Goal: Transaction & Acquisition: Obtain resource

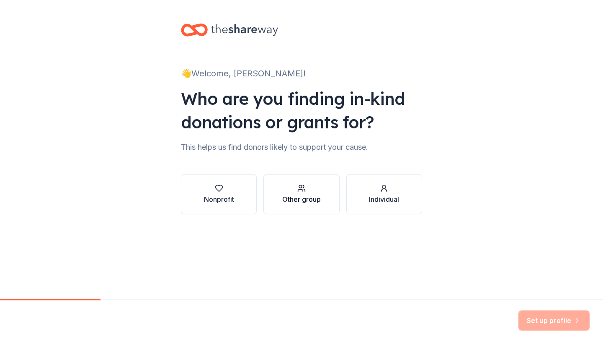
click at [296, 195] on div "Other group" at bounding box center [301, 199] width 39 height 10
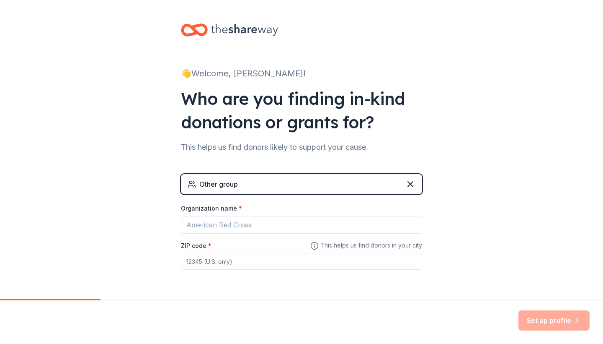
click at [250, 186] on div "Other group" at bounding box center [301, 184] width 241 height 20
click at [411, 184] on icon at bounding box center [410, 183] width 5 height 5
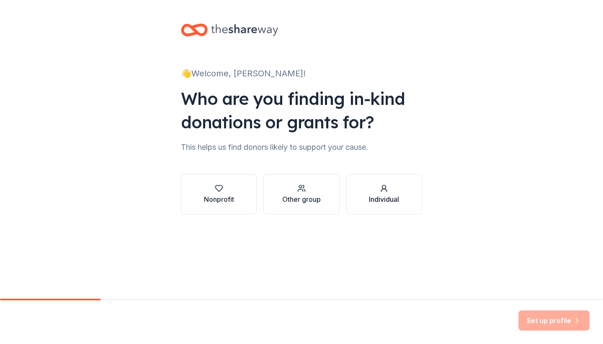
click at [386, 196] on div "Individual" at bounding box center [384, 199] width 30 height 10
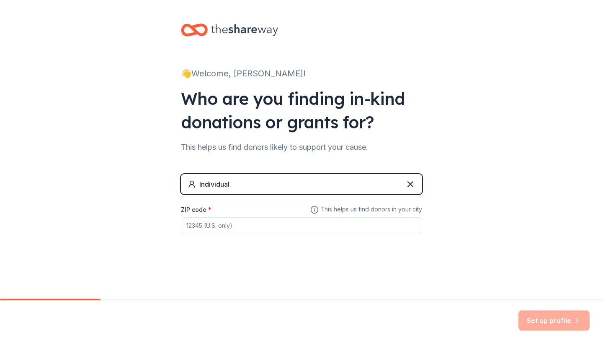
click at [210, 229] on input "ZIP code *" at bounding box center [301, 225] width 241 height 17
type input "06032"
click at [245, 223] on input "06032" at bounding box center [301, 225] width 241 height 17
click at [315, 208] on icon at bounding box center [315, 208] width 0 height 0
click at [268, 220] on input "06032" at bounding box center [301, 225] width 241 height 17
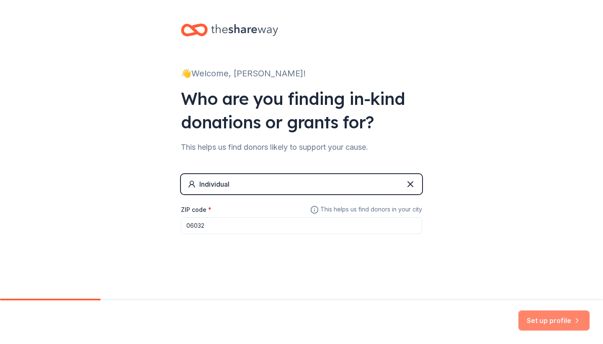
click at [533, 315] on button "Set up profile" at bounding box center [554, 320] width 71 height 20
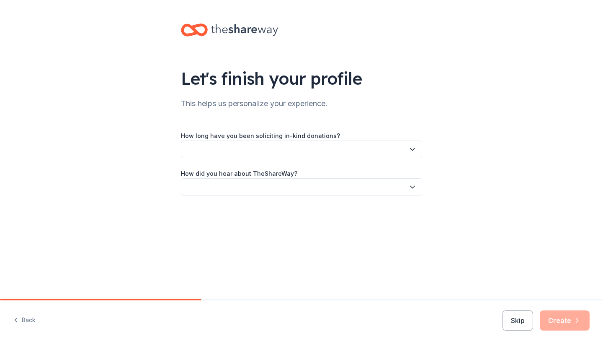
click at [345, 150] on button "button" at bounding box center [301, 149] width 241 height 18
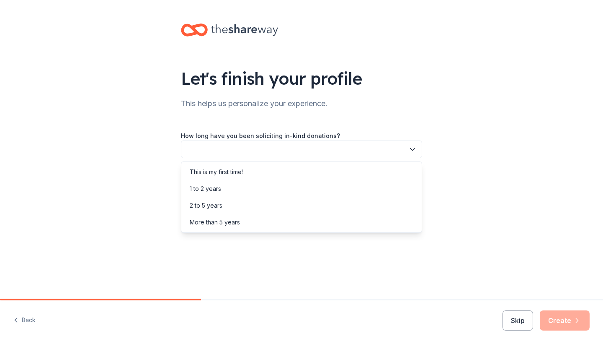
click at [345, 150] on button "button" at bounding box center [301, 149] width 241 height 18
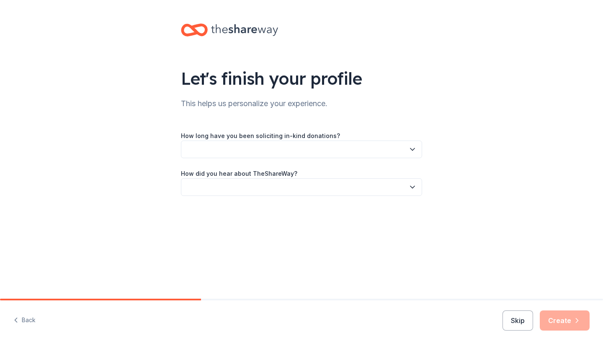
click at [345, 150] on button "button" at bounding box center [301, 149] width 241 height 18
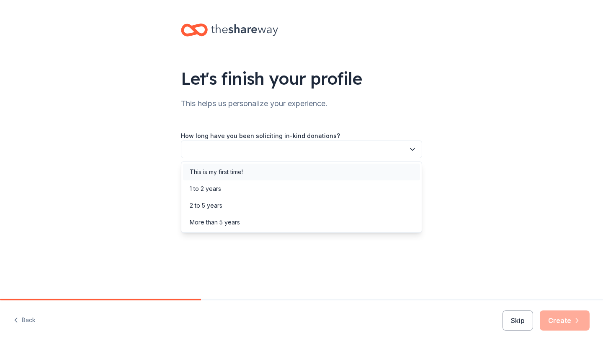
click at [324, 170] on div "This is my first time!" at bounding box center [301, 171] width 237 height 17
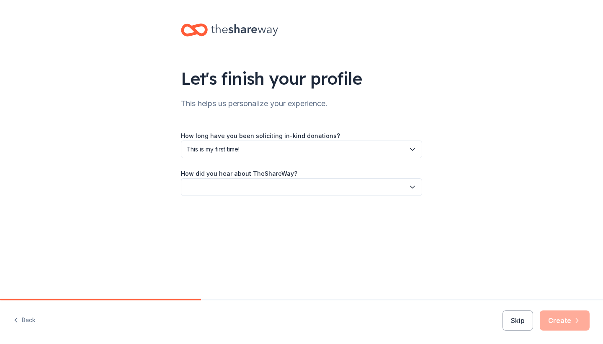
click at [314, 185] on button "button" at bounding box center [301, 187] width 241 height 18
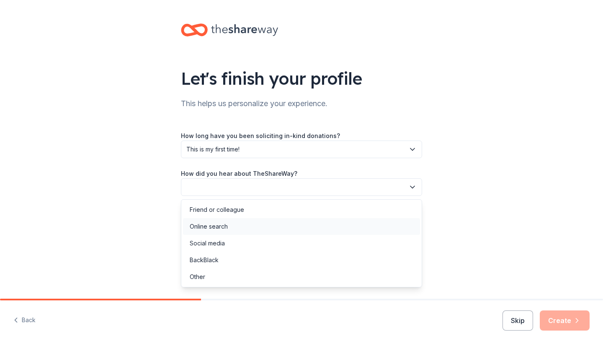
click at [231, 223] on div "Online search" at bounding box center [301, 226] width 237 height 17
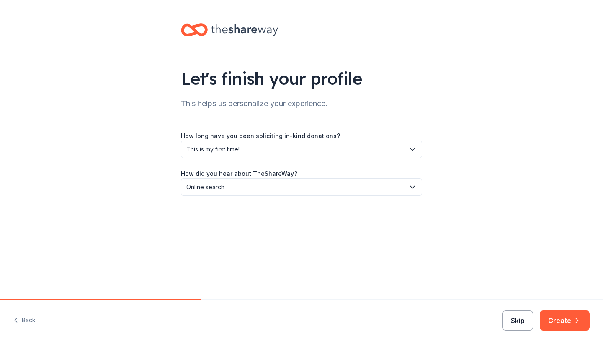
click at [527, 318] on button "Skip" at bounding box center [518, 320] width 31 height 20
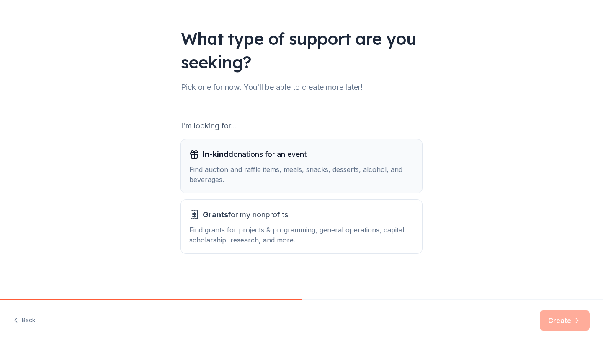
click at [354, 159] on div "In-kind donations for an event" at bounding box center [301, 153] width 225 height 13
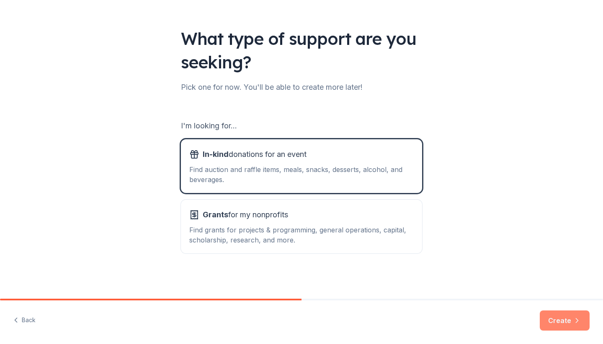
click at [562, 318] on button "Create" at bounding box center [565, 320] width 50 height 20
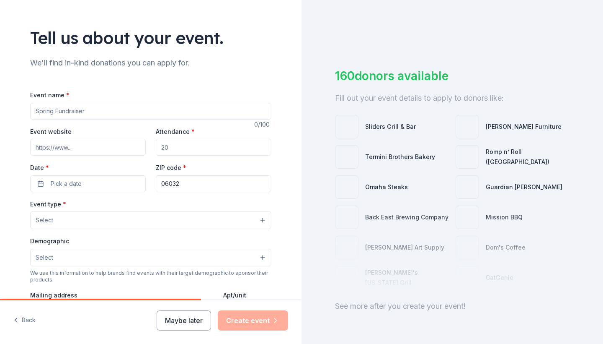
scroll to position [103, 0]
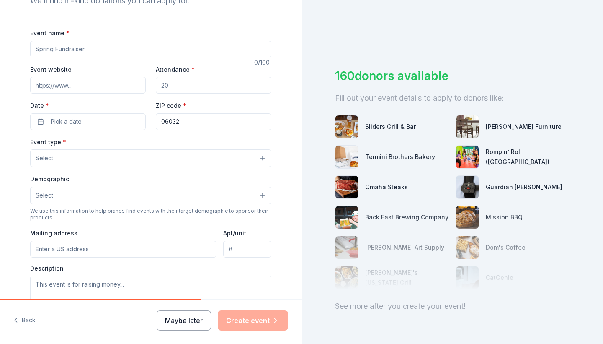
click at [172, 319] on button "Maybe later" at bounding box center [184, 320] width 54 height 20
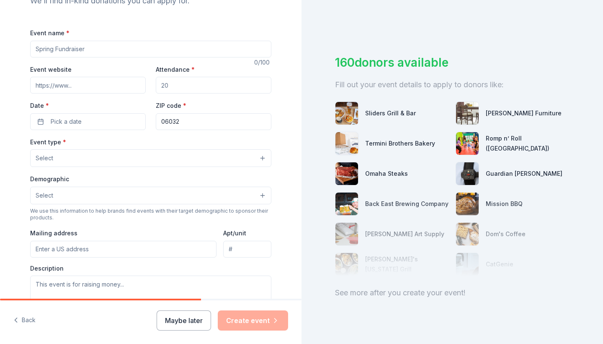
scroll to position [20, 0]
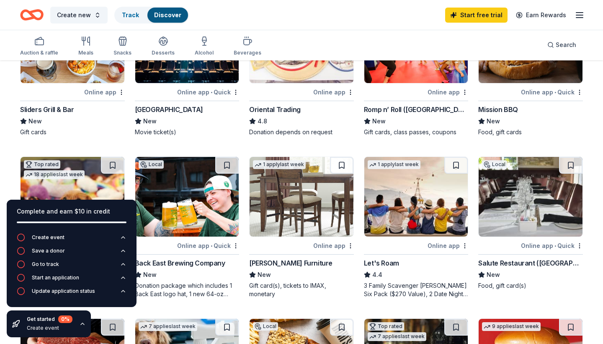
scroll to position [103, 0]
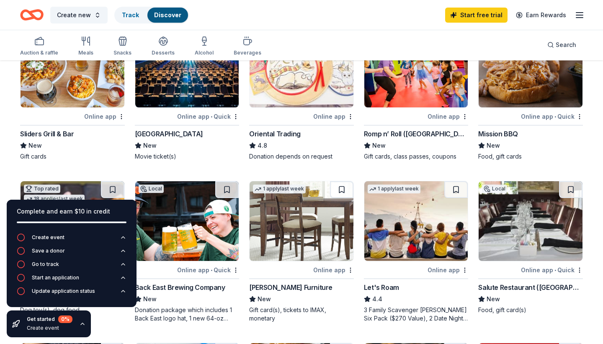
click at [86, 90] on img at bounding box center [73, 68] width 104 height 80
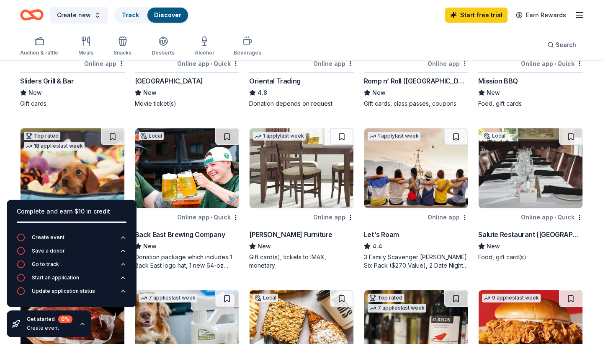
scroll to position [220, 0]
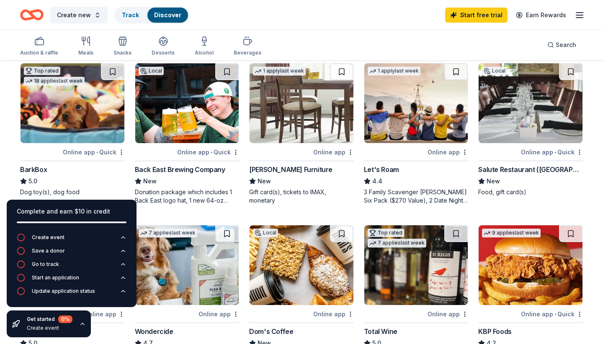
click at [554, 107] on img at bounding box center [531, 103] width 104 height 80
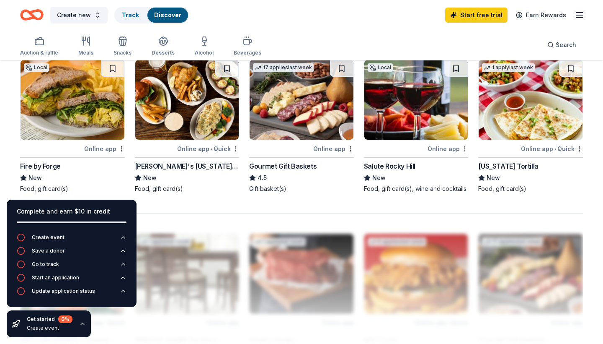
scroll to position [547, 0]
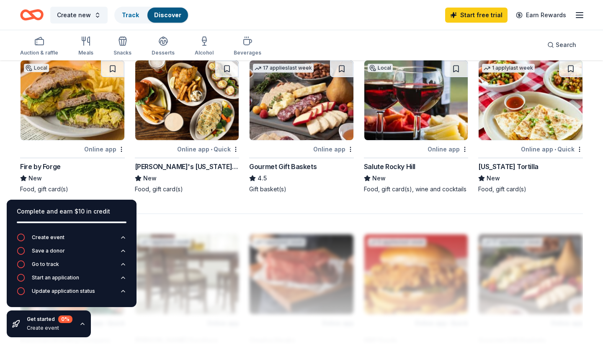
click at [91, 107] on img at bounding box center [73, 100] width 104 height 80
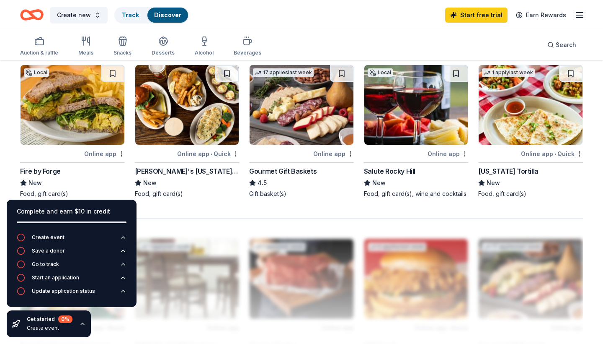
scroll to position [541, 0]
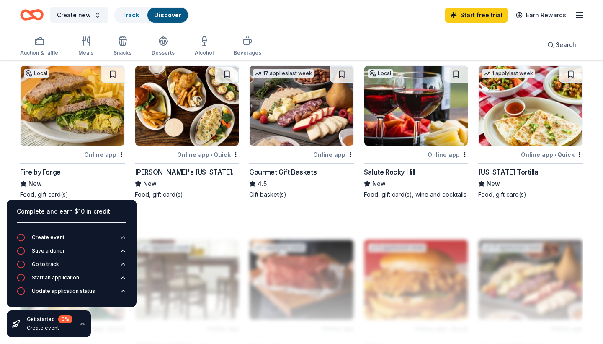
click at [416, 122] on img at bounding box center [417, 106] width 104 height 80
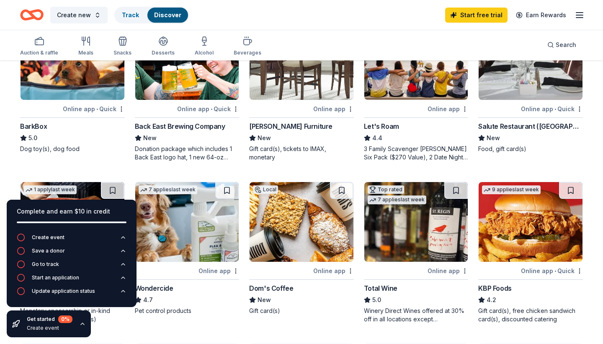
scroll to position [177, 0]
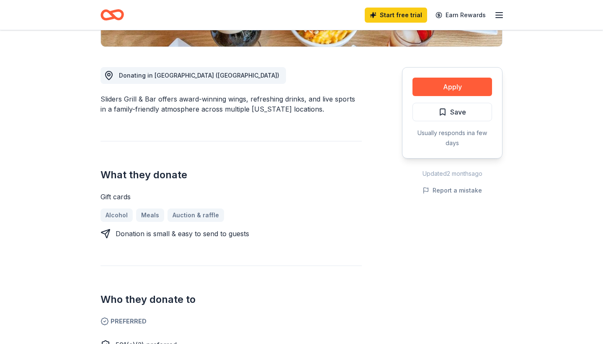
scroll to position [184, 0]
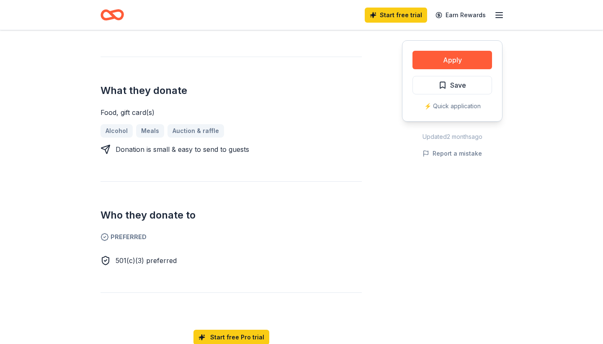
scroll to position [322, 0]
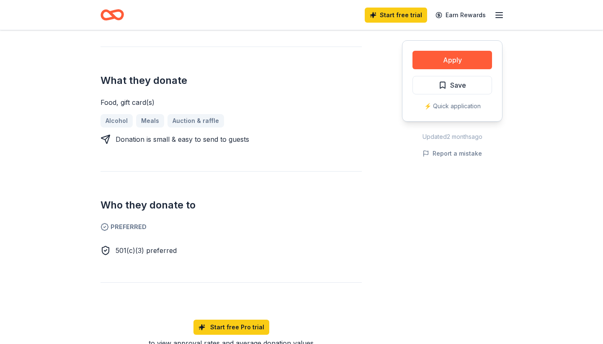
drag, startPoint x: 184, startPoint y: 244, endPoint x: 119, endPoint y: 240, distance: 65.1
click at [118, 245] on div "501(c)(3) preferred" at bounding box center [231, 250] width 261 height 10
drag, startPoint x: 118, startPoint y: 243, endPoint x: 170, endPoint y: 243, distance: 52.4
click at [171, 246] on span "501(c)(3) preferred" at bounding box center [146, 250] width 61 height 8
click at [184, 245] on div "501(c)(3) preferred" at bounding box center [231, 250] width 261 height 10
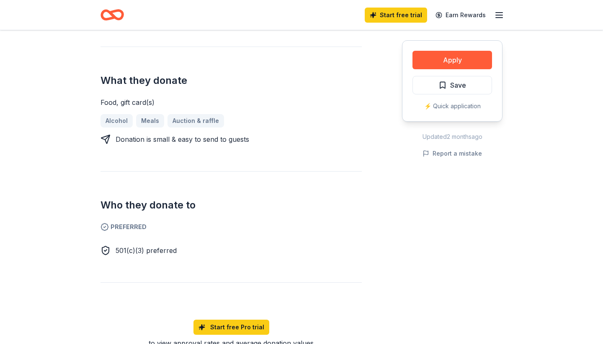
click at [184, 245] on div "501(c)(3) preferred" at bounding box center [231, 250] width 261 height 10
